Goal: Task Accomplishment & Management: Manage account settings

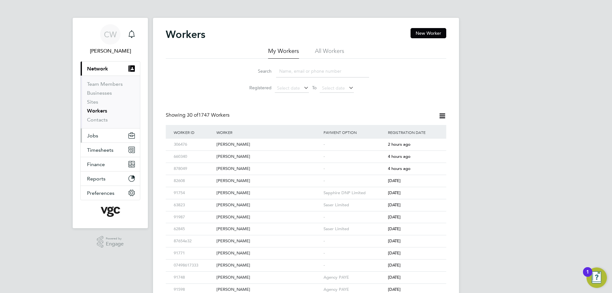
click at [100, 136] on button "Jobs" at bounding box center [110, 136] width 59 height 14
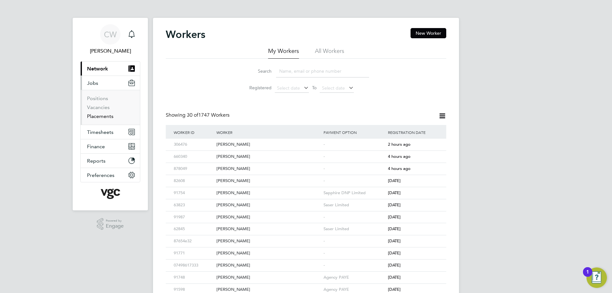
click at [103, 117] on link "Placements" at bounding box center [100, 116] width 26 height 6
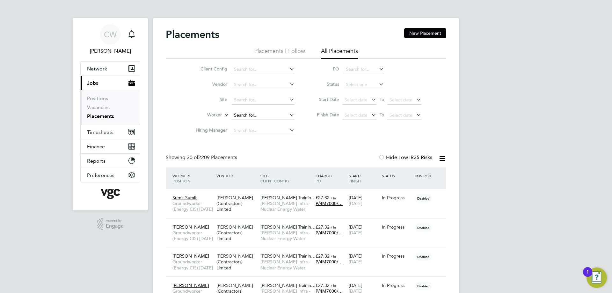
click at [253, 116] on input at bounding box center [263, 115] width 63 height 9
click at [241, 124] on b "Krish" at bounding box center [252, 123] width 37 height 5
type input "[PERSON_NAME]"
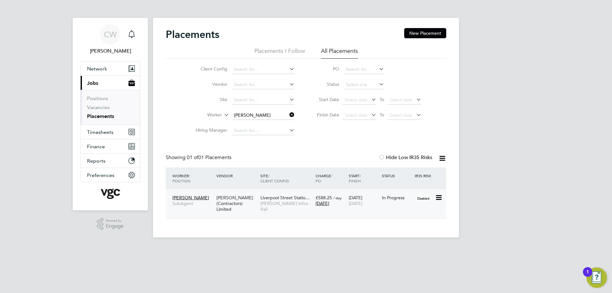
click at [412, 201] on div "In Progress" at bounding box center [396, 198] width 33 height 12
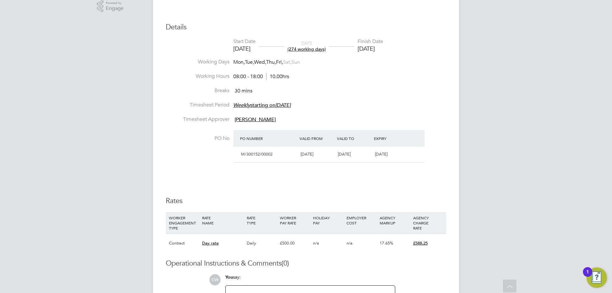
scroll to position [223, 0]
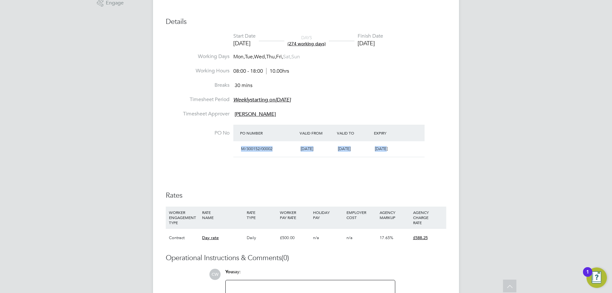
drag, startPoint x: 242, startPoint y: 149, endPoint x: 417, endPoint y: 146, distance: 175.7
click at [417, 146] on div "M/300152/00002 12 Jul 2023 27 Aug 2025 Today" at bounding box center [328, 149] width 191 height 16
click at [405, 148] on div "Today" at bounding box center [390, 149] width 37 height 11
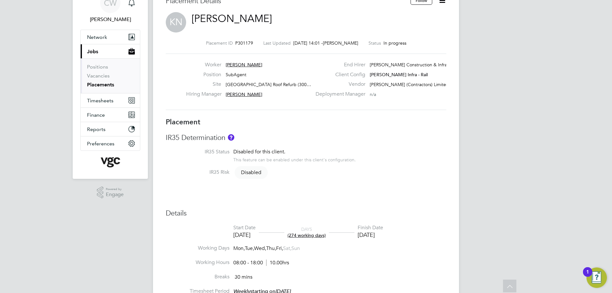
scroll to position [11, 0]
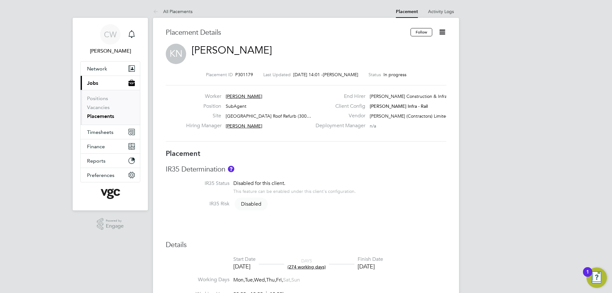
click at [443, 33] on icon at bounding box center [442, 32] width 8 height 8
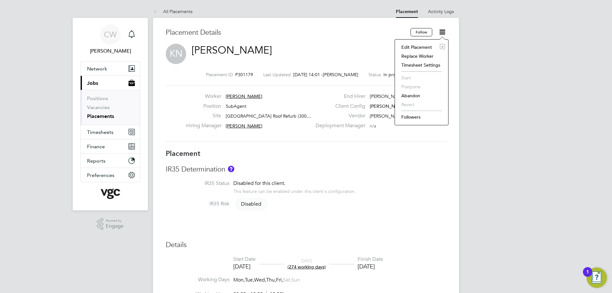
click at [428, 48] on li "Edit Placement e" at bounding box center [421, 47] width 47 height 9
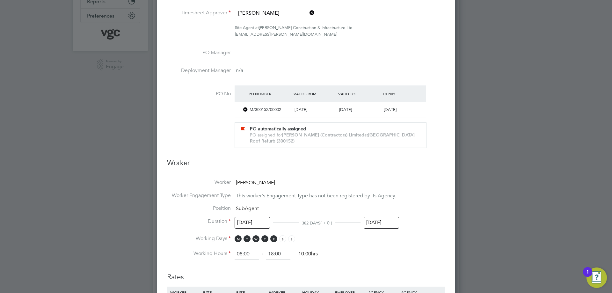
click at [248, 110] on div "M/300152/00002" at bounding box center [269, 110] width 45 height 11
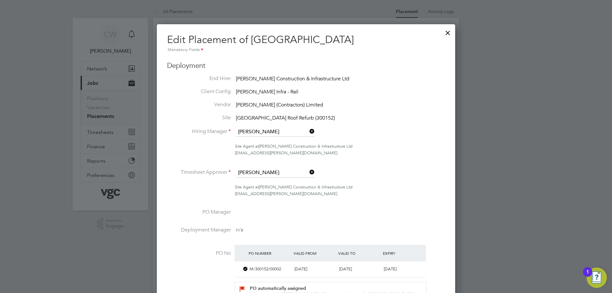
click at [320, 117] on span "Liverpool Street Station Roof Refurb (300152)" at bounding box center [285, 118] width 99 height 6
click at [322, 116] on span "Liverpool Street Station Roof Refurb (300152)" at bounding box center [285, 118] width 99 height 6
click at [335, 115] on span "Liverpool Street Station Roof Refurb (300152)" at bounding box center [285, 118] width 99 height 6
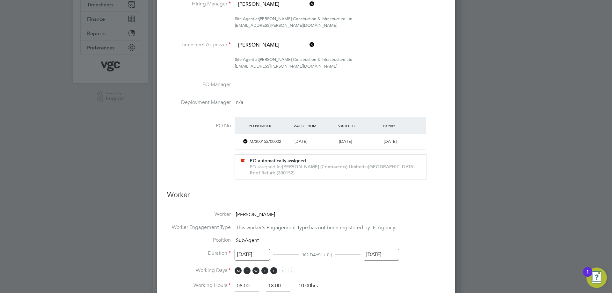
drag, startPoint x: 261, startPoint y: 166, endPoint x: 366, endPoint y: 171, distance: 105.0
click at [366, 171] on div "PO assigned for V.G.Clements (Contractors) Limited at Liverpool Street Station …" at bounding box center [334, 170] width 168 height 12
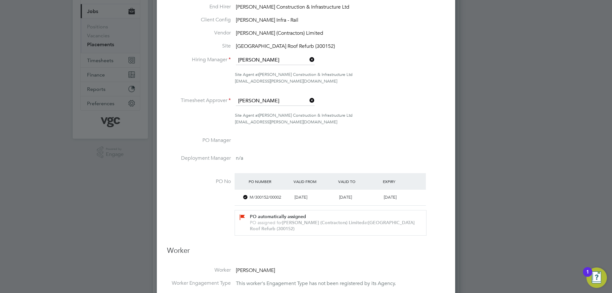
scroll to position [32, 0]
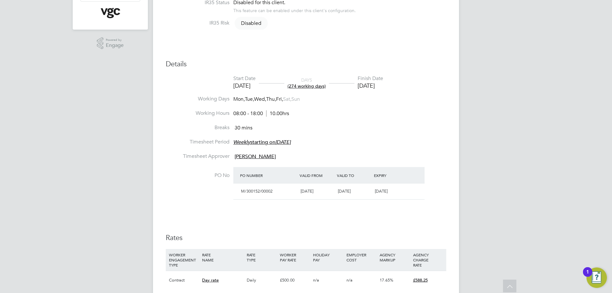
scroll to position [53, 0]
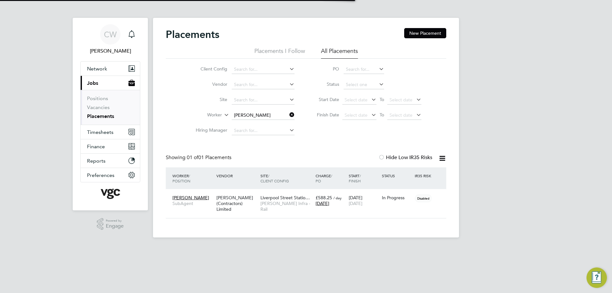
scroll to position [6, 30]
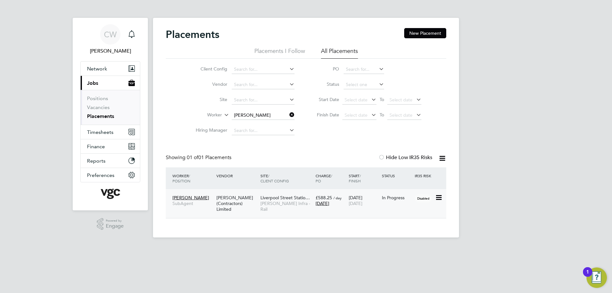
click at [277, 198] on span "Liverpool Street Statio…" at bounding box center [285, 198] width 49 height 6
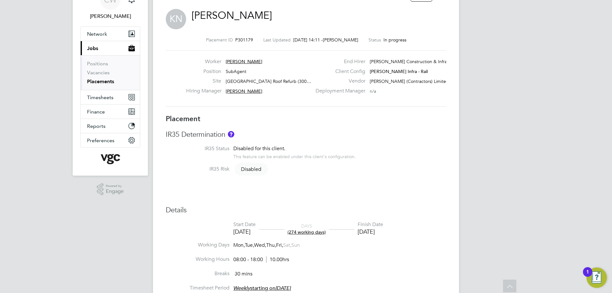
scroll to position [32, 0]
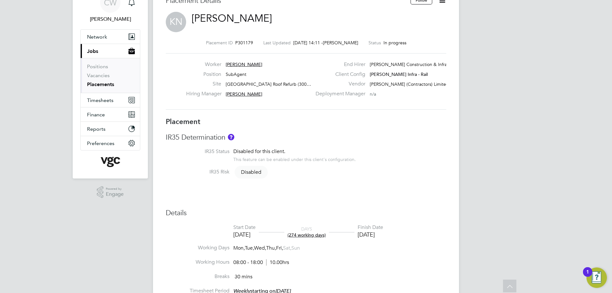
drag, startPoint x: 278, startPoint y: 83, endPoint x: 308, endPoint y: 84, distance: 30.0
click at [308, 84] on span "Liverpool Street Station Roof Refurb (300…" at bounding box center [268, 84] width 85 height 6
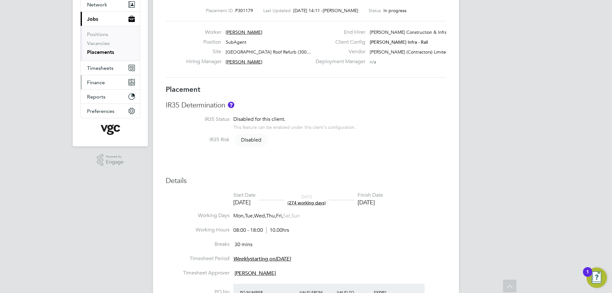
scroll to position [64, 0]
click at [100, 65] on span "Timesheets" at bounding box center [100, 68] width 26 height 6
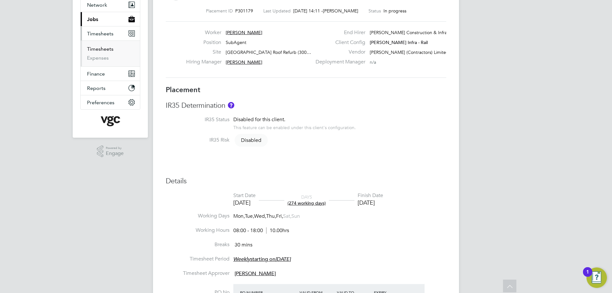
click at [100, 48] on link "Timesheets" at bounding box center [100, 49] width 26 height 6
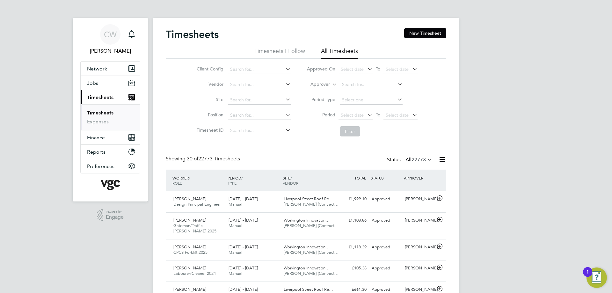
click at [324, 88] on li "Approver" at bounding box center [362, 84] width 127 height 15
click at [326, 86] on label "Approver" at bounding box center [315, 84] width 29 height 6
click at [322, 92] on li "Worker" at bounding box center [314, 92] width 32 height 8
click at [348, 85] on input at bounding box center [371, 84] width 63 height 9
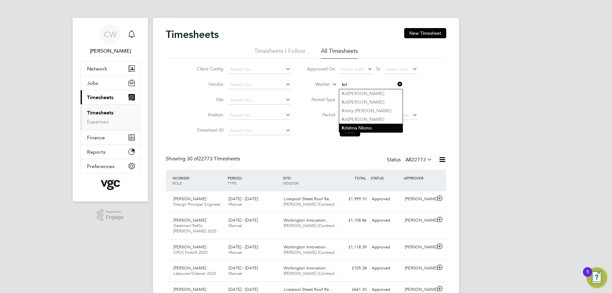
click at [351, 128] on li "Kri shna Nkono" at bounding box center [370, 128] width 63 height 9
type input "[PERSON_NAME]"
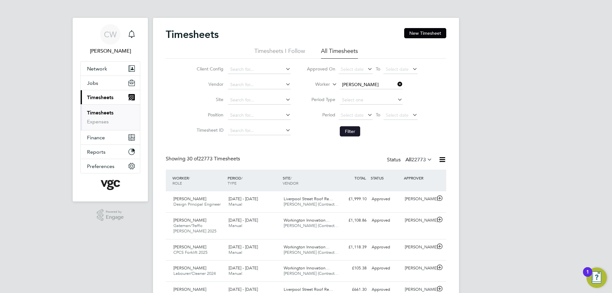
click at [351, 132] on button "Filter" at bounding box center [350, 131] width 20 height 10
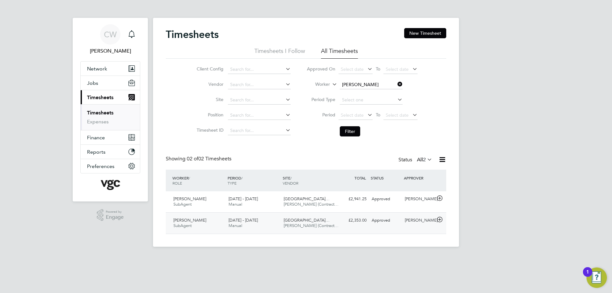
click at [331, 225] on div "Liverpool Street Station… V.G.Clements (Contract…" at bounding box center [308, 223] width 55 height 16
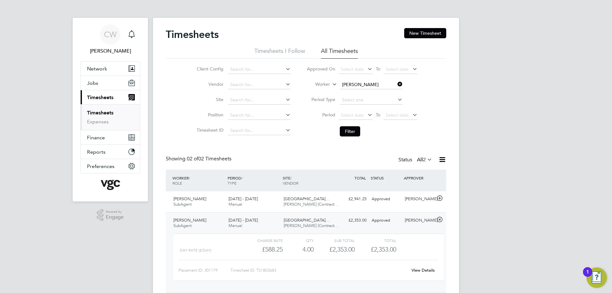
click at [417, 269] on link "View Details" at bounding box center [423, 270] width 23 height 5
click at [352, 216] on div "£2,353.00 Approved" at bounding box center [352, 220] width 33 height 11
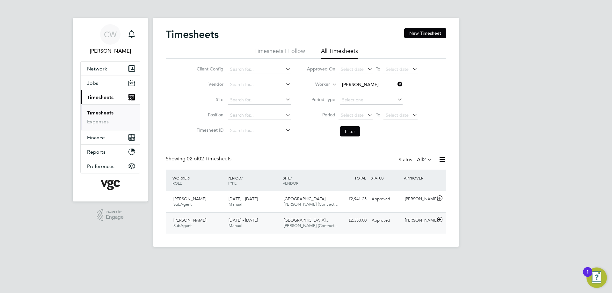
click at [438, 217] on icon at bounding box center [440, 219] width 8 height 5
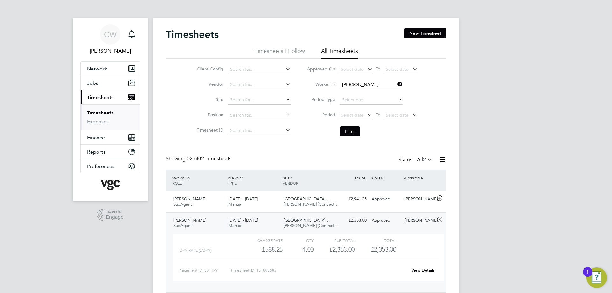
click at [438, 217] on icon at bounding box center [440, 219] width 8 height 5
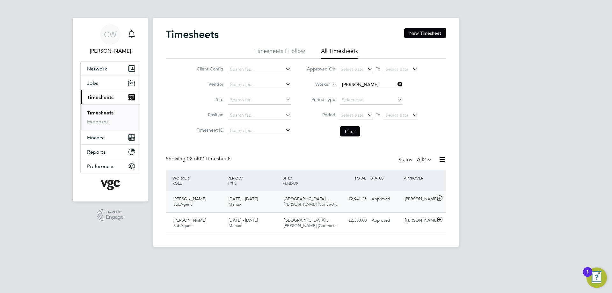
click at [436, 201] on icon at bounding box center [440, 198] width 8 height 5
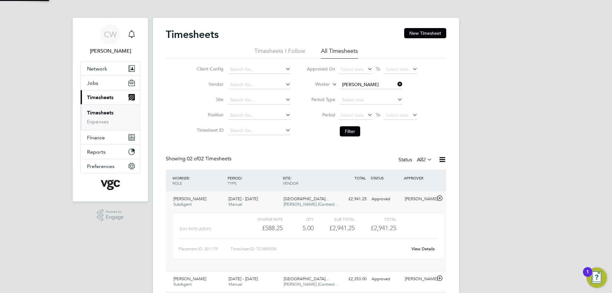
click at [436, 201] on icon at bounding box center [440, 198] width 8 height 5
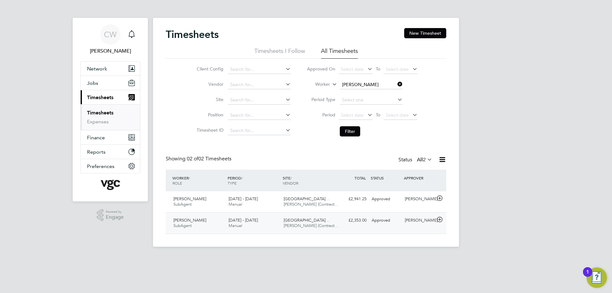
click at [243, 220] on span "[DATE] - [DATE]" at bounding box center [243, 219] width 29 height 5
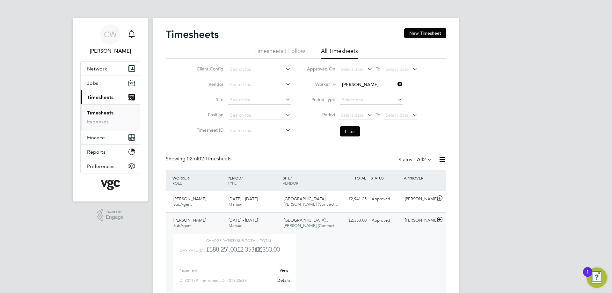
scroll to position [11, 62]
click at [379, 197] on div "Approved" at bounding box center [385, 199] width 33 height 11
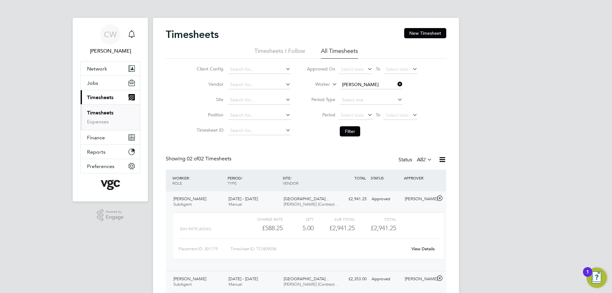
click at [426, 247] on link "View Details" at bounding box center [423, 248] width 23 height 5
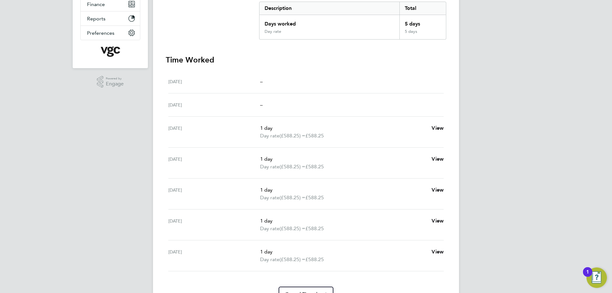
scroll to position [168, 0]
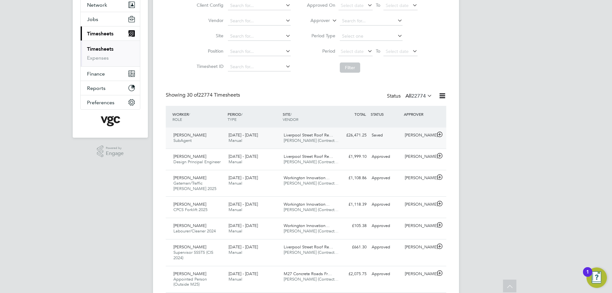
click at [435, 135] on div at bounding box center [440, 135] width 11 height 10
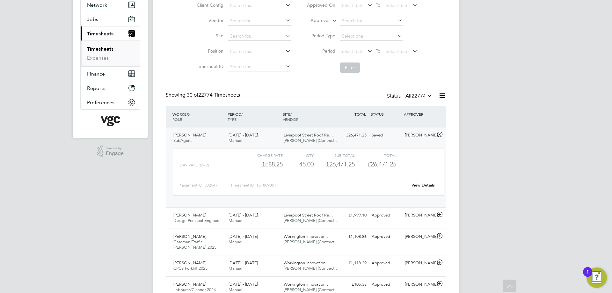
click at [419, 186] on link "View Details" at bounding box center [423, 184] width 23 height 5
click at [430, 136] on div "[PERSON_NAME]" at bounding box center [418, 135] width 33 height 11
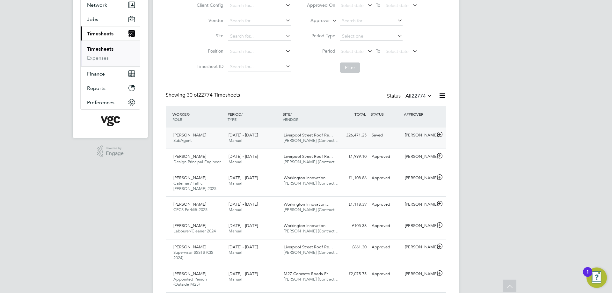
click at [416, 136] on div "[PERSON_NAME]" at bounding box center [418, 135] width 33 height 11
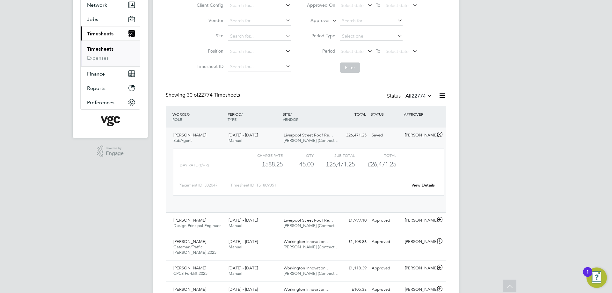
scroll to position [11, 62]
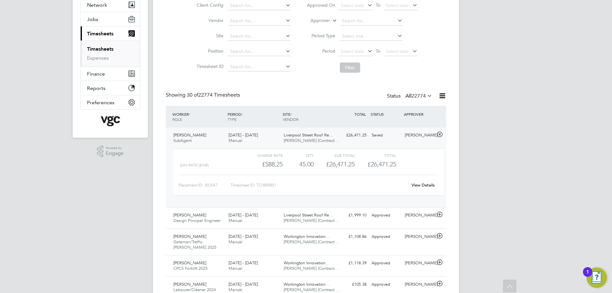
click at [417, 184] on link "View Details" at bounding box center [423, 184] width 23 height 5
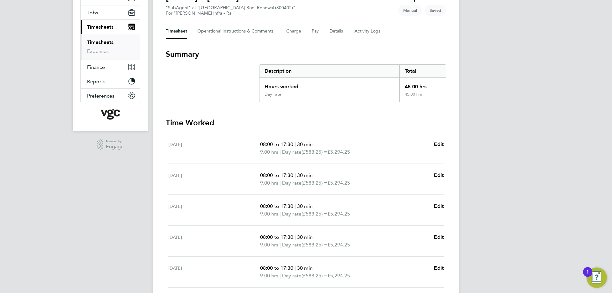
scroll to position [121, 0]
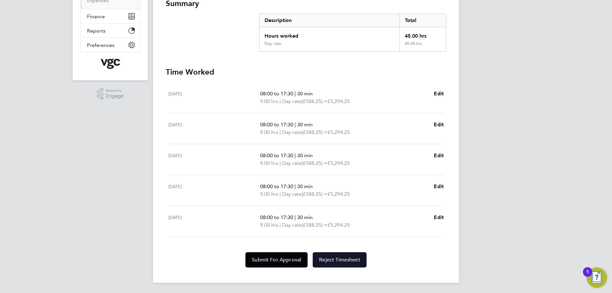
click at [341, 260] on span "Reject Timesheet" at bounding box center [339, 260] width 41 height 6
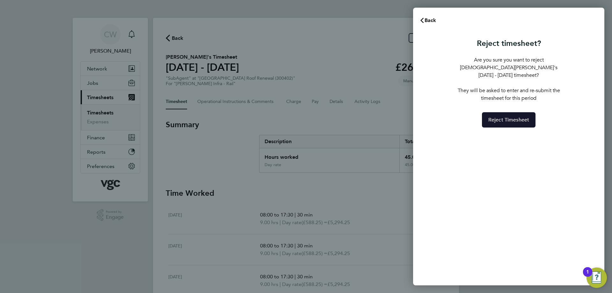
click at [504, 117] on span "Reject Timesheet" at bounding box center [509, 120] width 41 height 6
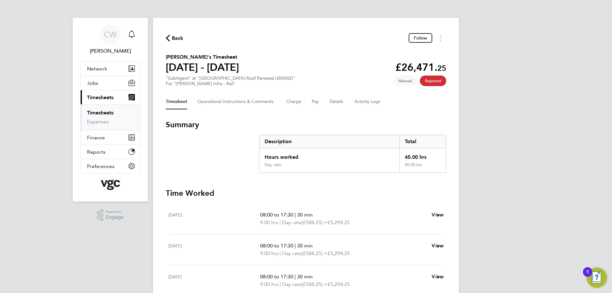
click at [177, 36] on span "Back" at bounding box center [178, 38] width 12 height 8
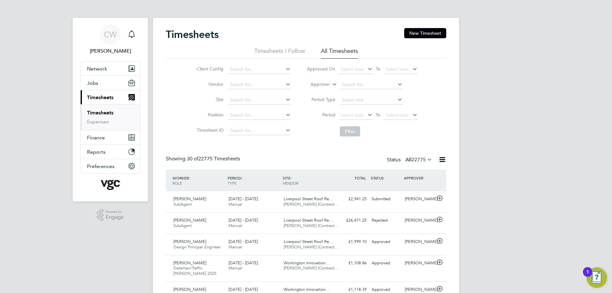
click at [355, 87] on input at bounding box center [371, 84] width 63 height 9
click at [362, 93] on li "Jack Co x" at bounding box center [370, 93] width 63 height 9
type input "[PERSON_NAME]"
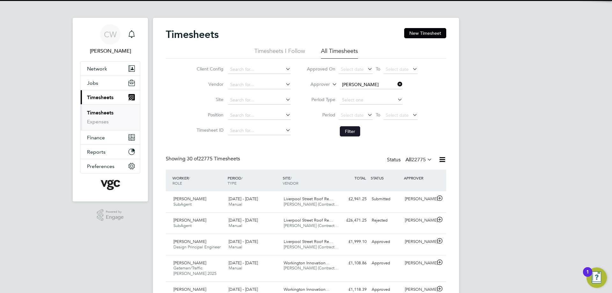
click at [345, 135] on button "Filter" at bounding box center [350, 131] width 20 height 10
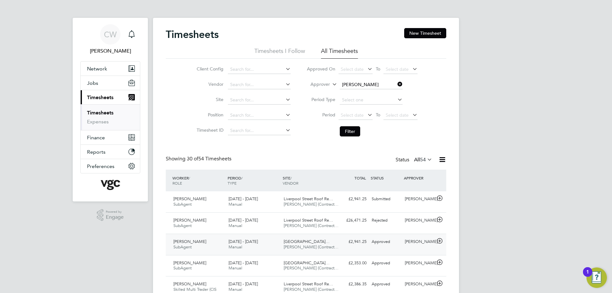
click at [440, 242] on icon at bounding box center [440, 241] width 8 height 5
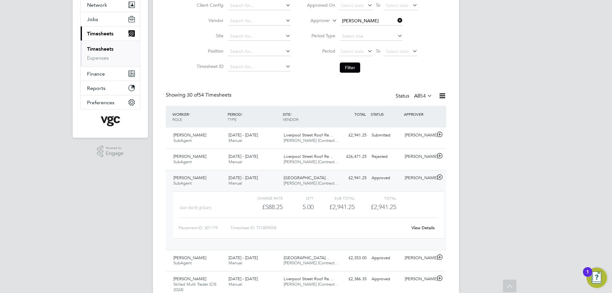
click at [418, 229] on link "View Details" at bounding box center [423, 227] width 23 height 5
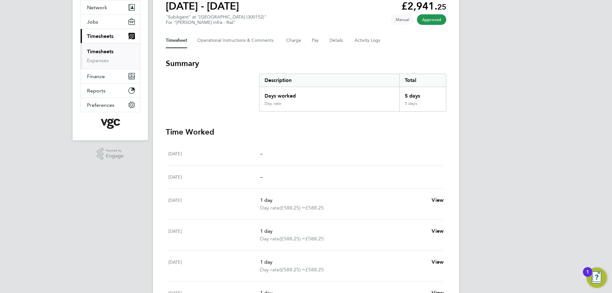
scroll to position [168, 0]
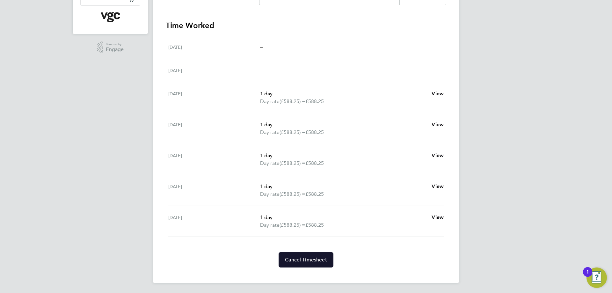
click at [302, 261] on span "Cancel Timesheet" at bounding box center [306, 260] width 42 height 6
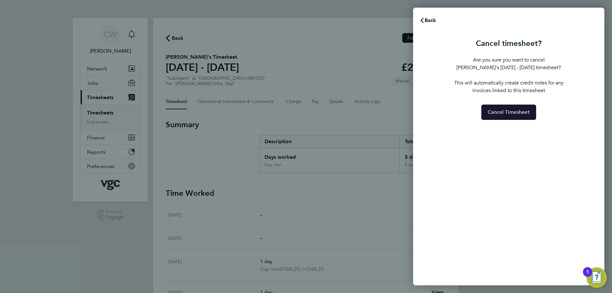
click at [501, 114] on span "Cancel Timesheet" at bounding box center [509, 112] width 42 height 6
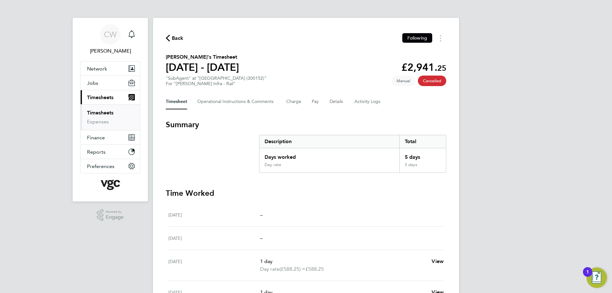
click at [177, 39] on span "Back" at bounding box center [178, 38] width 12 height 8
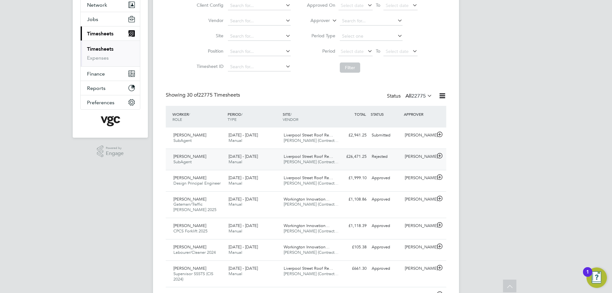
click at [181, 160] on span "SubAgent" at bounding box center [182, 161] width 18 height 5
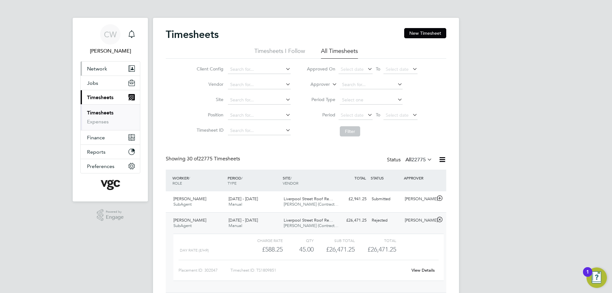
click at [94, 70] on span "Network" at bounding box center [97, 69] width 20 height 6
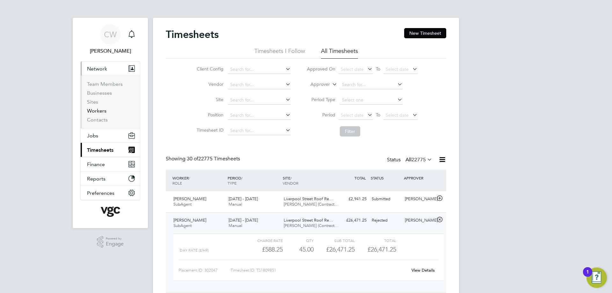
click at [99, 110] on link "Workers" at bounding box center [96, 111] width 19 height 6
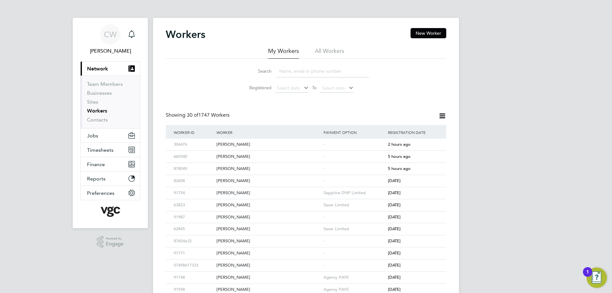
click at [291, 66] on input at bounding box center [322, 71] width 93 height 12
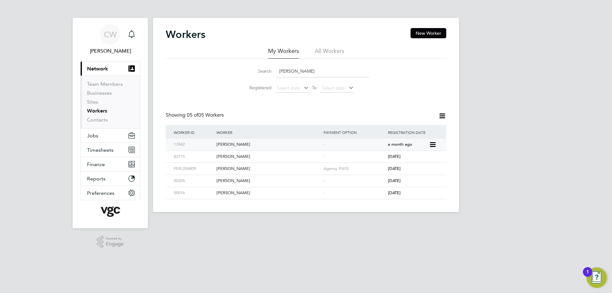
type input "kris"
click at [232, 144] on div "[PERSON_NAME]" at bounding box center [268, 145] width 107 height 12
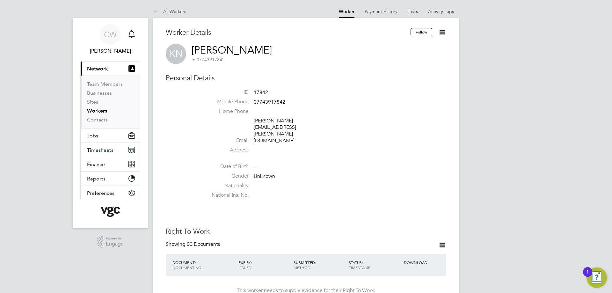
click at [441, 33] on icon at bounding box center [442, 32] width 8 height 8
drag, startPoint x: 391, startPoint y: 46, endPoint x: 391, endPoint y: 50, distance: 4.1
click at [391, 49] on li "Invite Worker" at bounding box center [406, 47] width 80 height 9
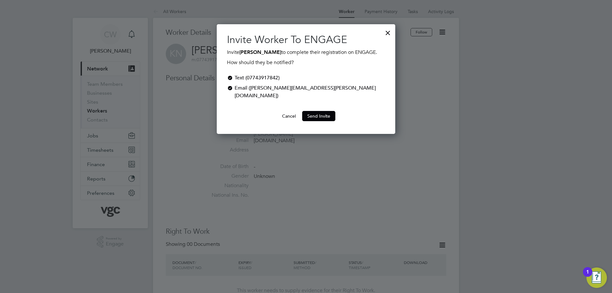
scroll to position [102, 179]
click at [320, 111] on button "Send Invite" at bounding box center [318, 116] width 33 height 10
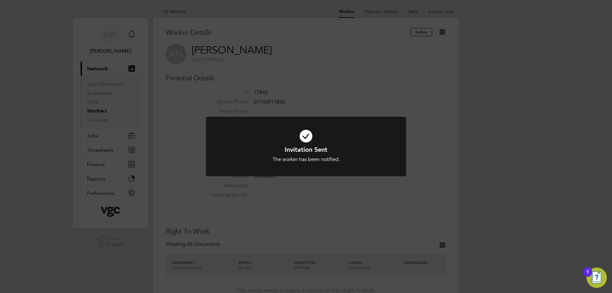
click at [339, 131] on icon at bounding box center [306, 136] width 166 height 25
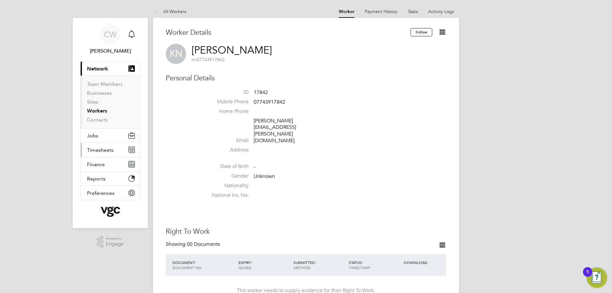
click at [102, 145] on button "Timesheets" at bounding box center [110, 150] width 59 height 14
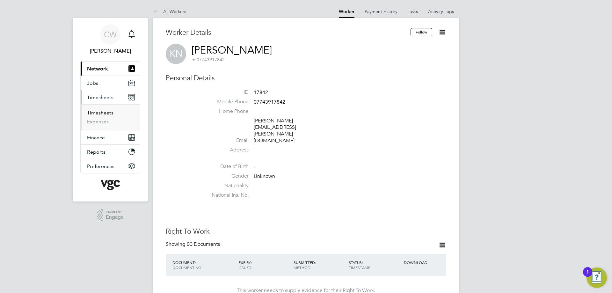
click at [103, 110] on link "Timesheets" at bounding box center [100, 113] width 26 height 6
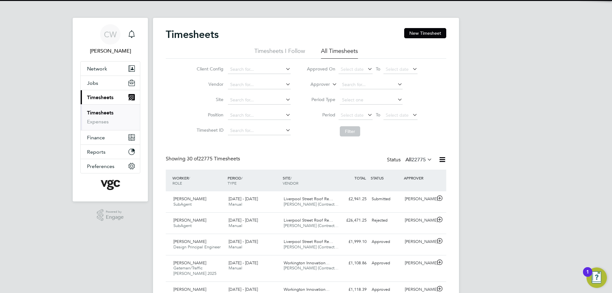
click at [322, 85] on label "Approver" at bounding box center [315, 84] width 29 height 6
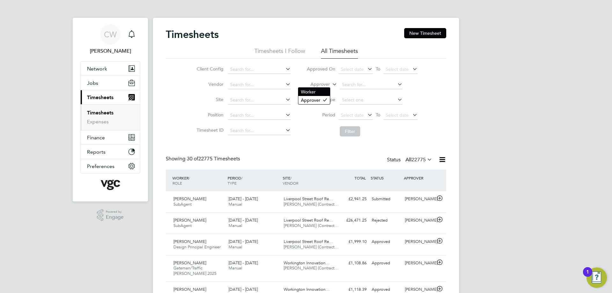
click at [323, 90] on li "Worker" at bounding box center [314, 92] width 32 height 8
click at [347, 83] on input at bounding box center [371, 84] width 63 height 9
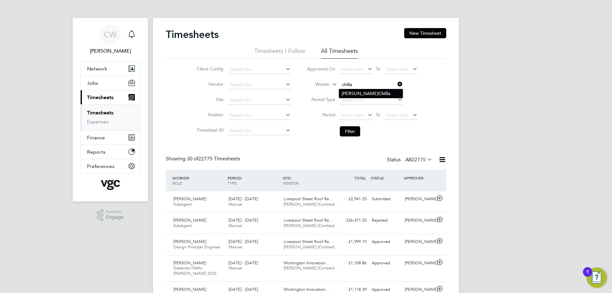
click at [379, 92] on b "Chilla" at bounding box center [385, 93] width 12 height 5
type input "Vijay Chilla"
click at [342, 133] on button "Filter" at bounding box center [350, 131] width 20 height 10
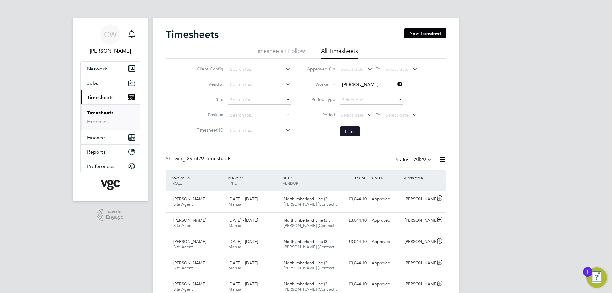
click at [350, 127] on button "Filter" at bounding box center [350, 131] width 20 height 10
click at [396, 84] on icon at bounding box center [396, 84] width 0 height 9
drag, startPoint x: 356, startPoint y: 132, endPoint x: 359, endPoint y: 130, distance: 3.7
click at [357, 132] on button "Filter" at bounding box center [350, 131] width 20 height 10
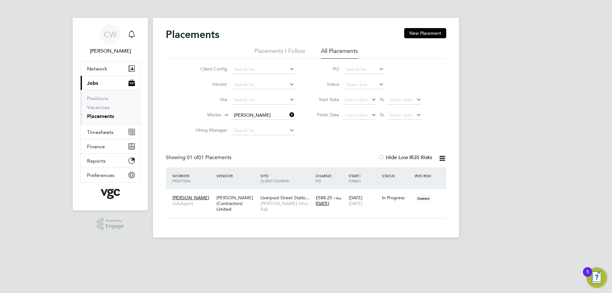
scroll to position [6, 30]
click at [288, 117] on icon at bounding box center [288, 114] width 0 height 9
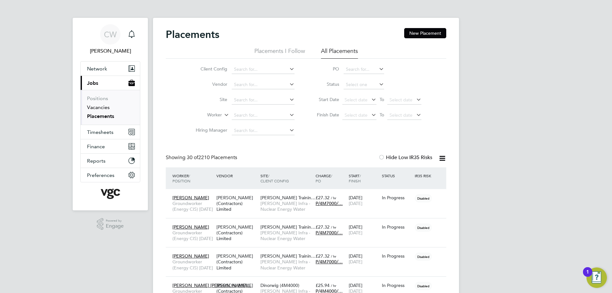
click at [93, 106] on link "Vacancies" at bounding box center [98, 107] width 23 height 6
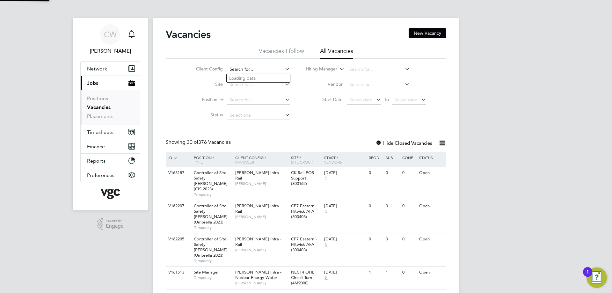
click at [245, 66] on input at bounding box center [258, 69] width 63 height 9
click at [280, 80] on b "High" at bounding box center [284, 78] width 10 height 5
type input "[PERSON_NAME] Infra - Highways"
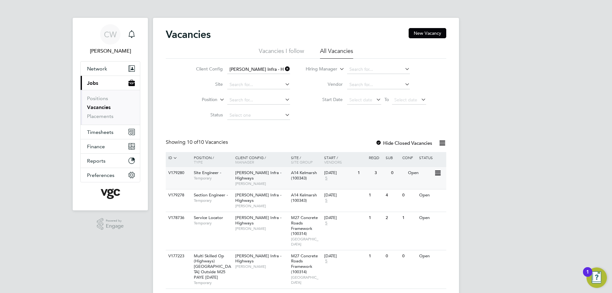
click at [259, 179] on div "[PERSON_NAME] Infra - Highways [PERSON_NAME]" at bounding box center [262, 178] width 56 height 22
click at [209, 201] on span "Temporary" at bounding box center [213, 200] width 38 height 5
click at [225, 182] on div "Site Engineer - Temporary" at bounding box center [211, 175] width 45 height 17
click at [197, 196] on span "Section Engineer -" at bounding box center [211, 194] width 34 height 5
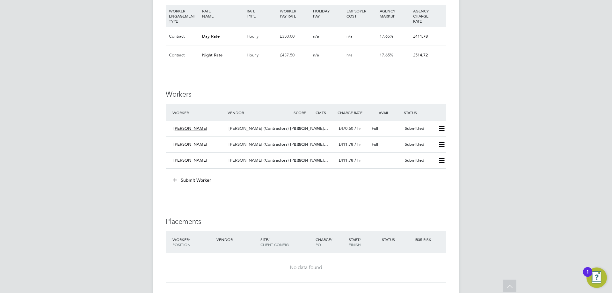
scroll to position [383, 0]
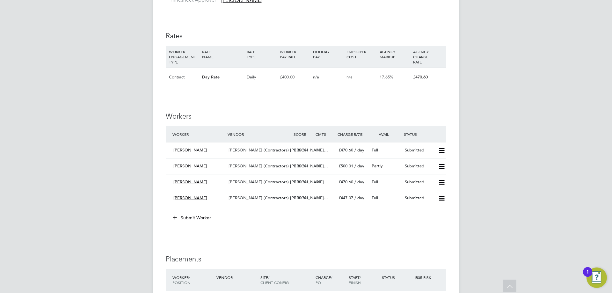
scroll to position [351, 0]
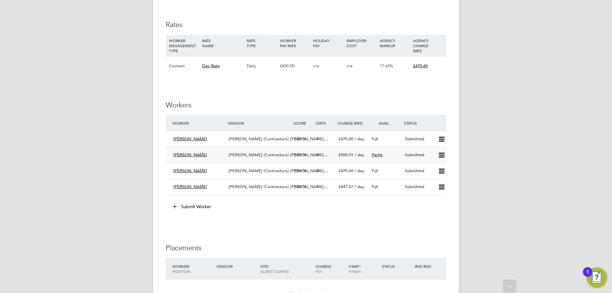
click at [377, 156] on span "Partly" at bounding box center [377, 154] width 11 height 5
click at [382, 232] on div "IR35 Determination IR35 Status Disabled for this client. This feature can be en…" at bounding box center [306, 120] width 281 height 671
click at [382, 175] on div "Full" at bounding box center [385, 171] width 33 height 11
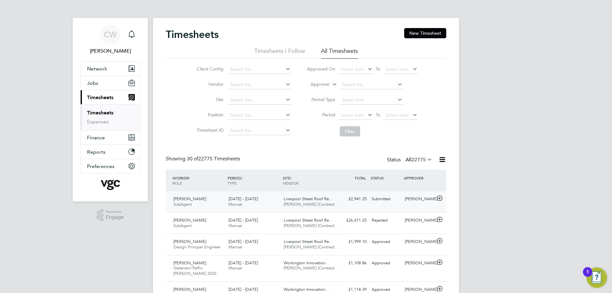
click at [435, 198] on div at bounding box center [440, 199] width 11 height 10
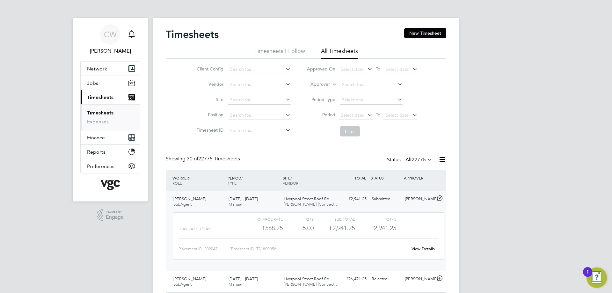
click at [435, 198] on div at bounding box center [440, 199] width 11 height 10
